Goal: Check status: Check status

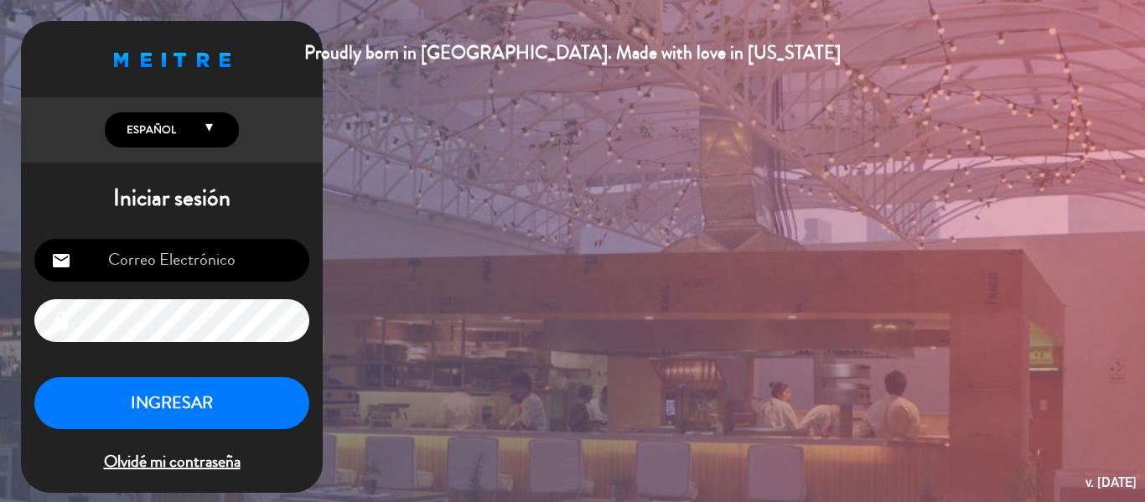
type input "[EMAIL_ADDRESS][DOMAIN_NAME]"
click at [185, 411] on button "INGRESAR" at bounding box center [171, 403] width 275 height 53
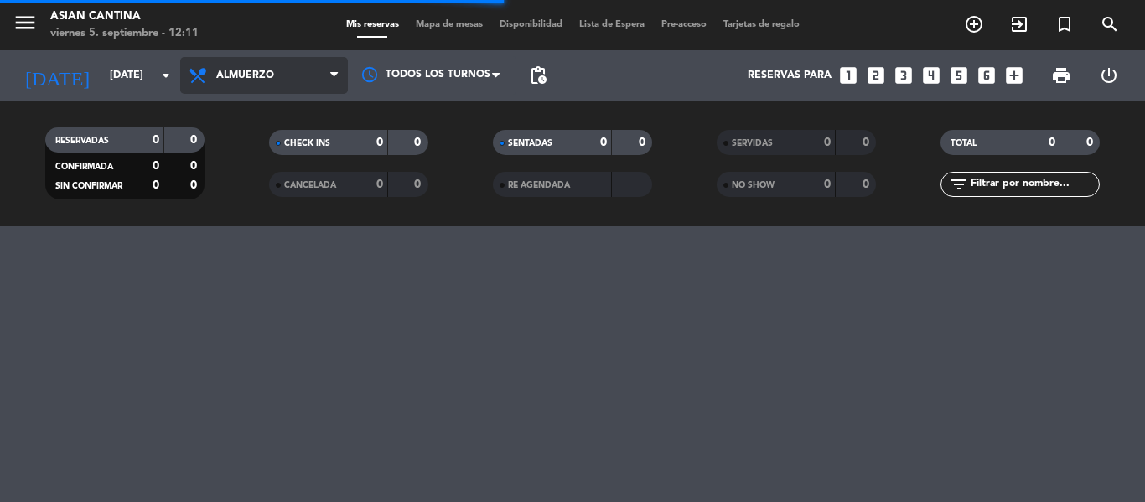
click at [262, 68] on span "Almuerzo" at bounding box center [264, 75] width 168 height 37
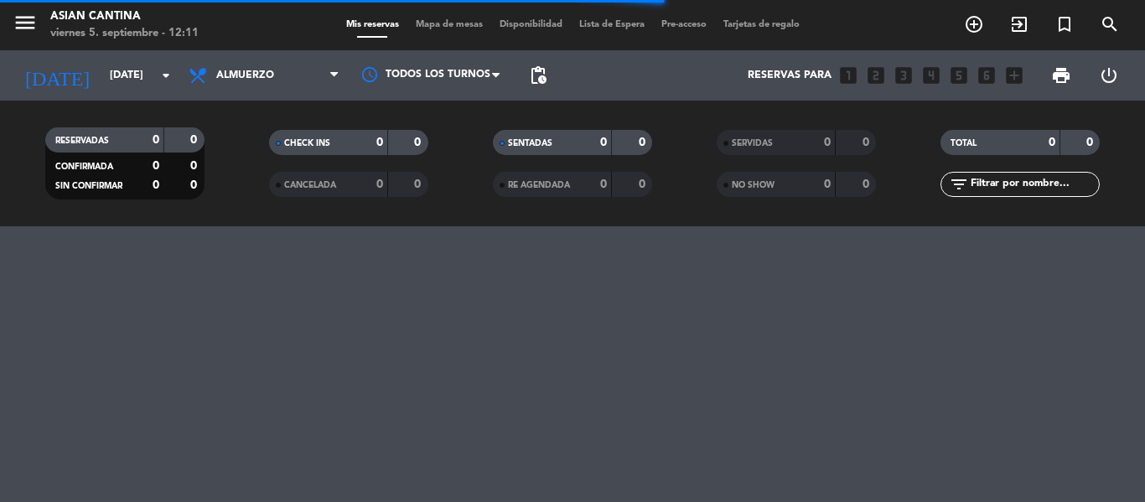
click at [261, 179] on filter-checkbox "CANCELADA 0 0" at bounding box center [348, 184] width 224 height 25
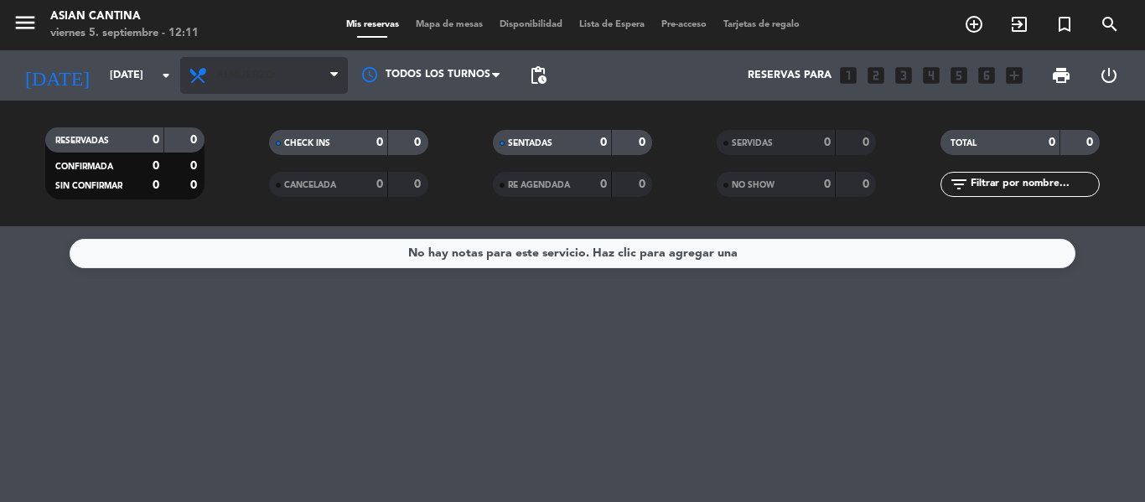
click at [274, 88] on span "Almuerzo" at bounding box center [264, 75] width 168 height 37
click at [255, 178] on div "menu Asian Cantina [DATE] 5. septiembre - 12:11 Mis reservas Mapa de mesas Disp…" at bounding box center [572, 113] width 1145 height 226
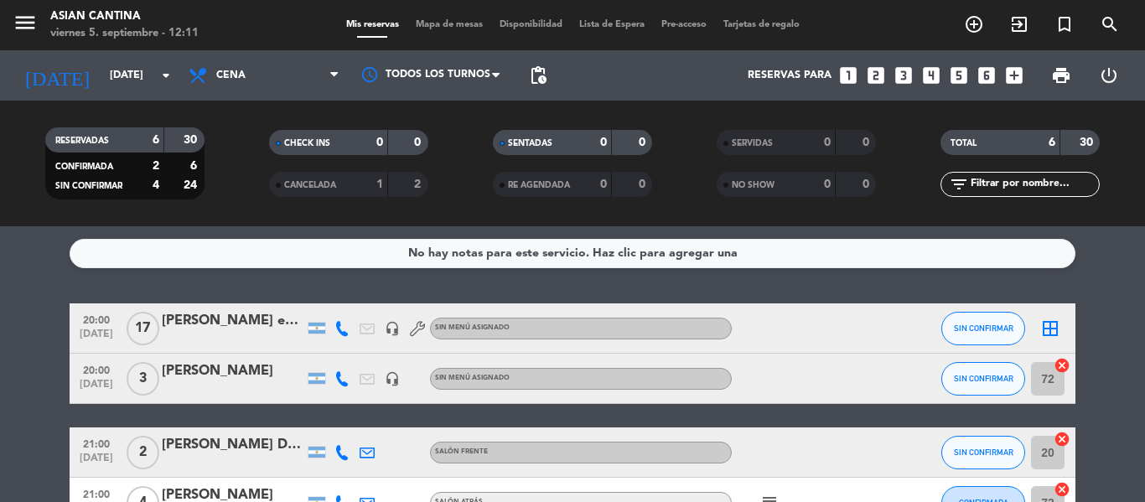
click at [210, 327] on div "[PERSON_NAME] embajada de" at bounding box center [233, 321] width 143 height 22
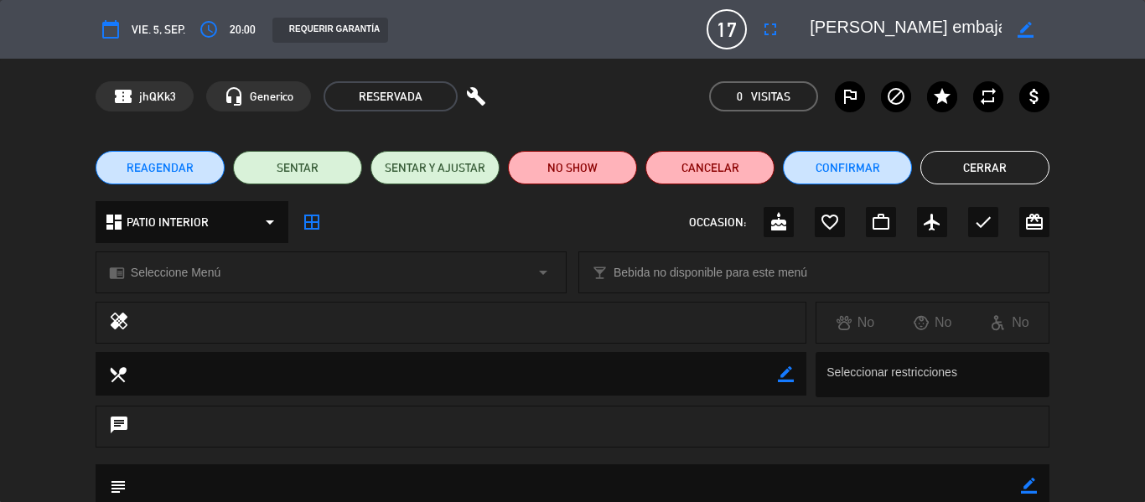
type input "[EMAIL_ADDRESS][DOMAIN_NAME]"
